Goal: Information Seeking & Learning: Learn about a topic

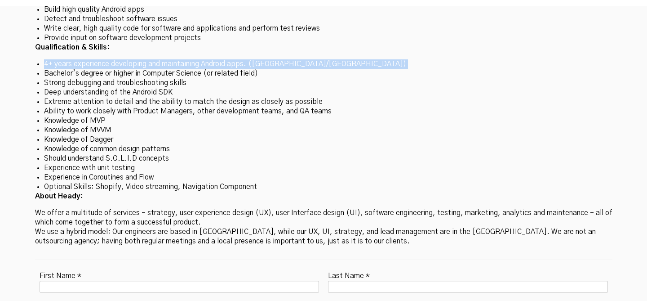
click at [86, 144] on li "Knowledge of common design patterns" at bounding box center [323, 148] width 559 height 9
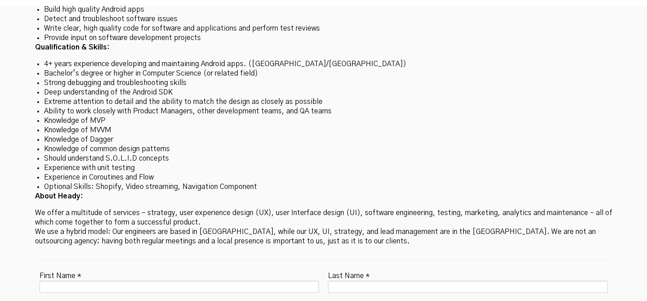
click at [86, 144] on li "Knowledge of common design patterns" at bounding box center [323, 148] width 559 height 9
click at [105, 154] on li "Should understand S.O.L.I.D concepts" at bounding box center [323, 158] width 559 height 9
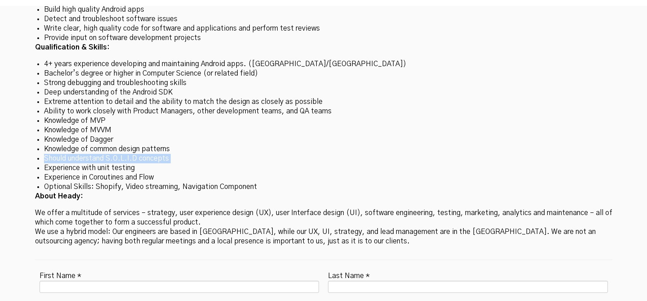
click at [104, 163] on li "Experience with unit testing" at bounding box center [323, 167] width 559 height 9
click at [108, 173] on li "Experience in Coroutines and Flow" at bounding box center [323, 177] width 559 height 9
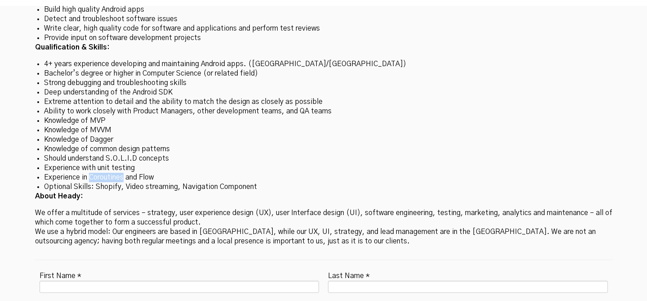
click at [108, 173] on li "Experience in Coroutines and Flow" at bounding box center [323, 177] width 559 height 9
click at [112, 182] on li "Optional Skills: Shopify, Video streaming, Navigation Component" at bounding box center [323, 186] width 559 height 9
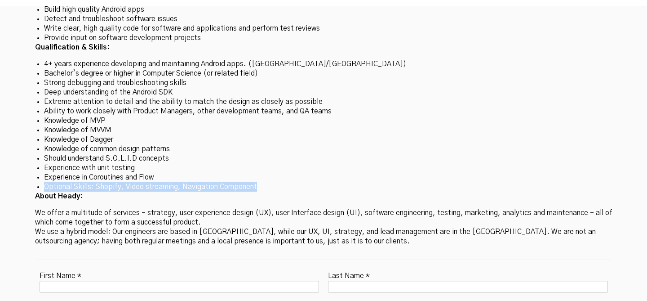
click at [150, 182] on li "Optional Skills: Shopify, Video streaming, Navigation Component" at bounding box center [323, 186] width 559 height 9
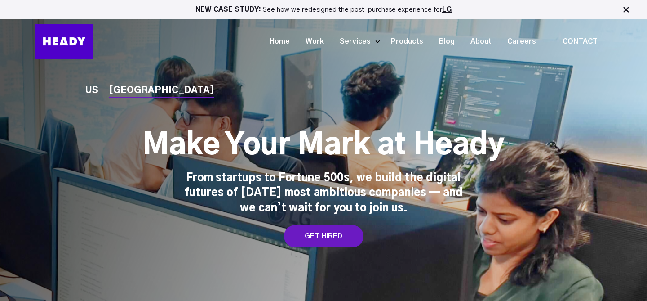
click at [243, 180] on div "From startups to Fortune 500s, we build the digital futures of [DATE] most ambi…" at bounding box center [323, 193] width 279 height 45
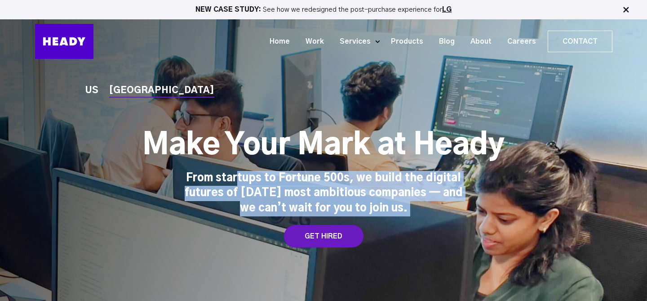
click at [243, 180] on div "From startups to Fortune 500s, we build the digital futures of [DATE] most ambi…" at bounding box center [323, 193] width 279 height 45
click at [231, 177] on div "From startups to Fortune 500s, we build the digital futures of [DATE] most ambi…" at bounding box center [323, 193] width 279 height 45
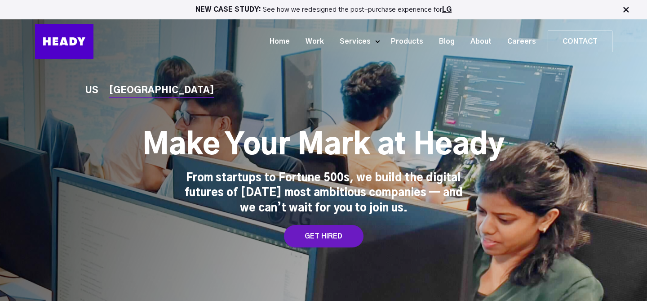
click at [231, 177] on div "From startups to Fortune 500s, we build the digital futures of [DATE] most ambi…" at bounding box center [323, 193] width 279 height 45
click at [204, 175] on div "From startups to Fortune 500s, we build the digital futures of [DATE] most ambi…" at bounding box center [323, 193] width 279 height 45
drag, startPoint x: 189, startPoint y: 176, endPoint x: 436, endPoint y: 203, distance: 248.6
click at [436, 203] on div "From startups to Fortune 500s, we build the digital futures of [DATE] most ambi…" at bounding box center [323, 193] width 279 height 45
